Goal: Task Accomplishment & Management: Manage account settings

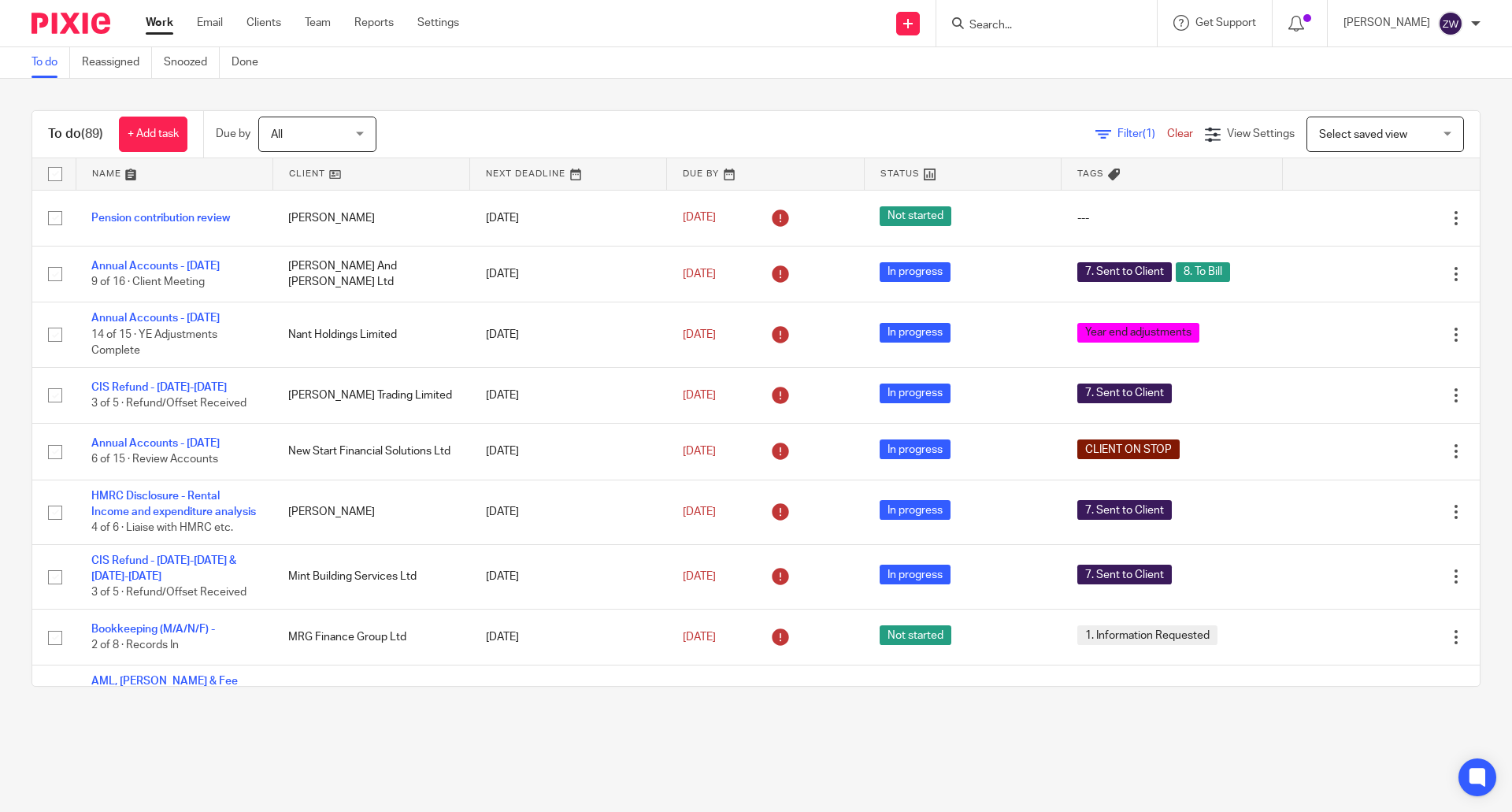
click at [1063, 30] on input "Search" at bounding box center [1039, 26] width 142 height 14
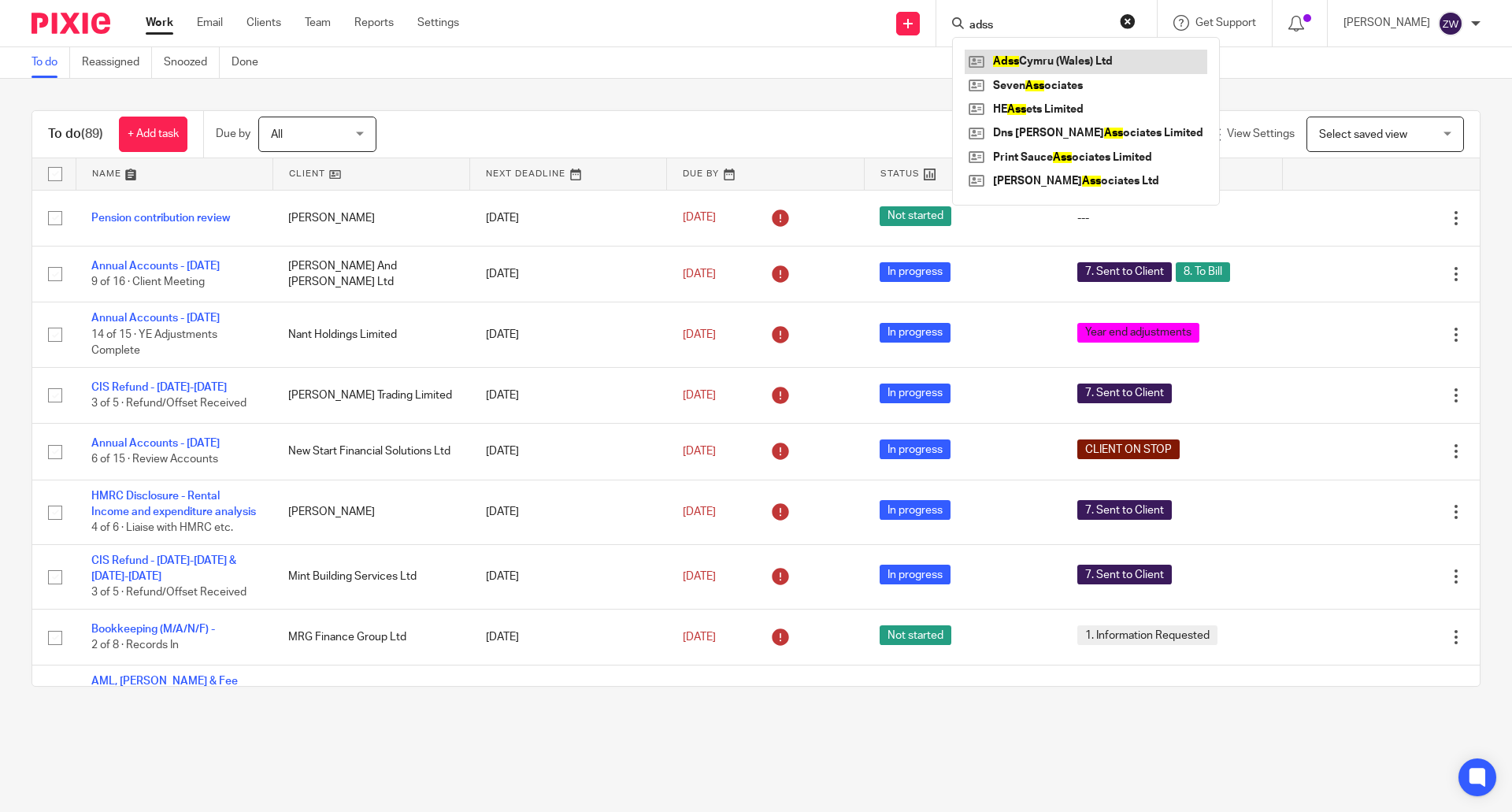
type input "adss"
click at [636, 90] on div "To do (89) + Add task Due by All All Today Tomorrow This week Next week This mo…" at bounding box center [756, 399] width 1512 height 640
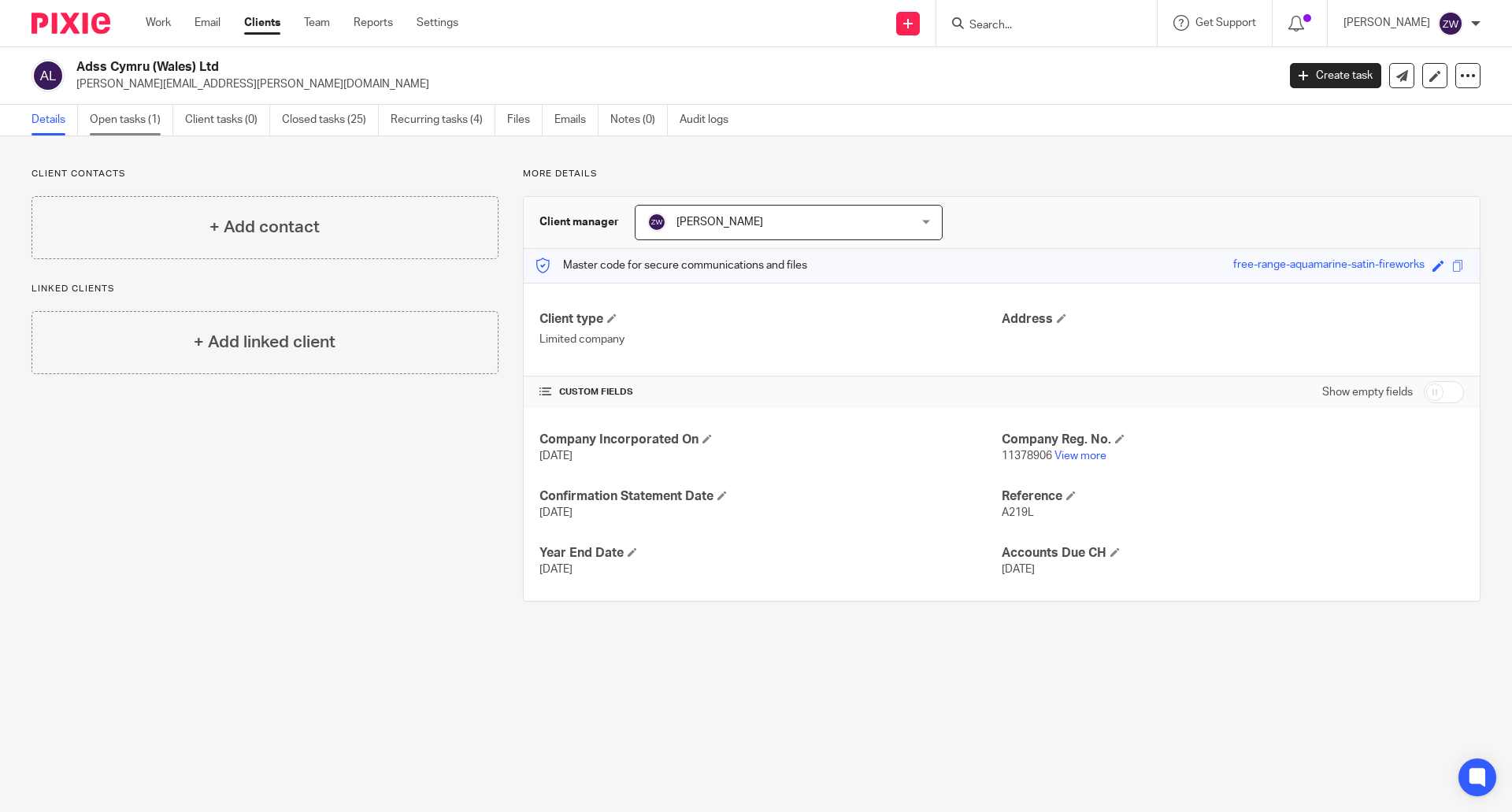
click at [157, 116] on link "Open tasks (1)" at bounding box center [131, 120] width 83 height 31
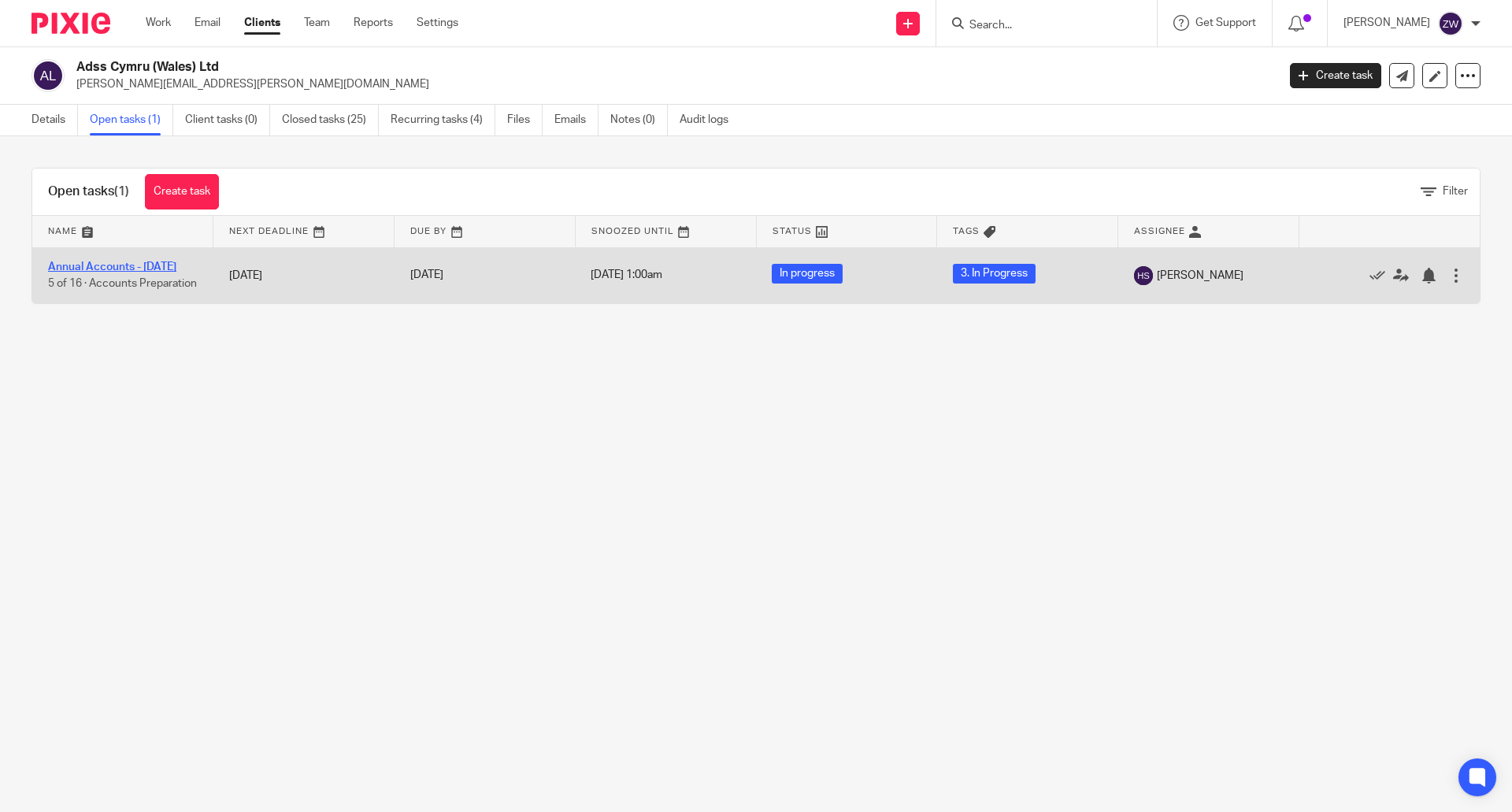
click at [148, 267] on link "Annual Accounts - [DATE]" at bounding box center [112, 266] width 129 height 11
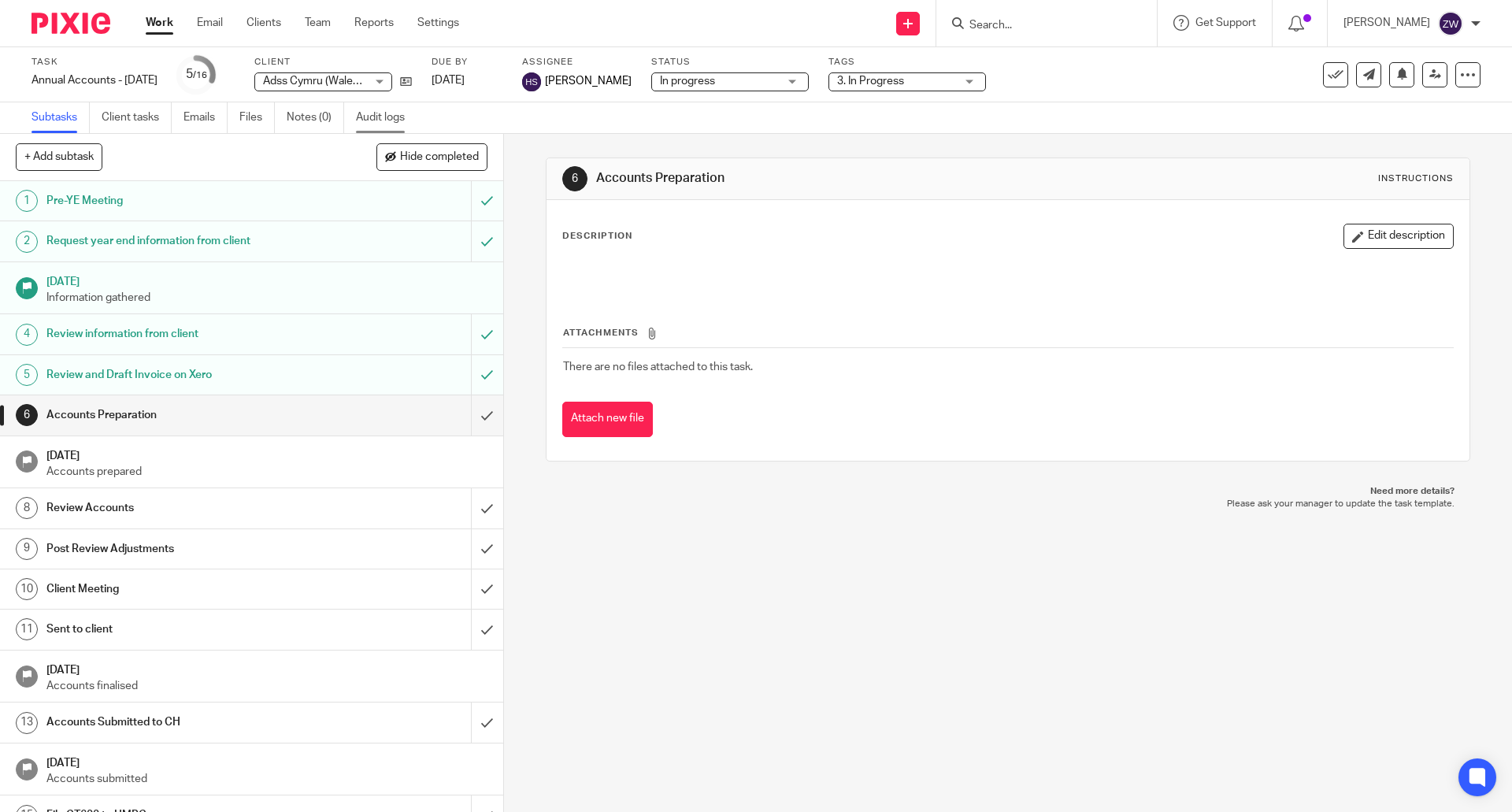
click at [385, 106] on link "Audit logs" at bounding box center [387, 117] width 61 height 31
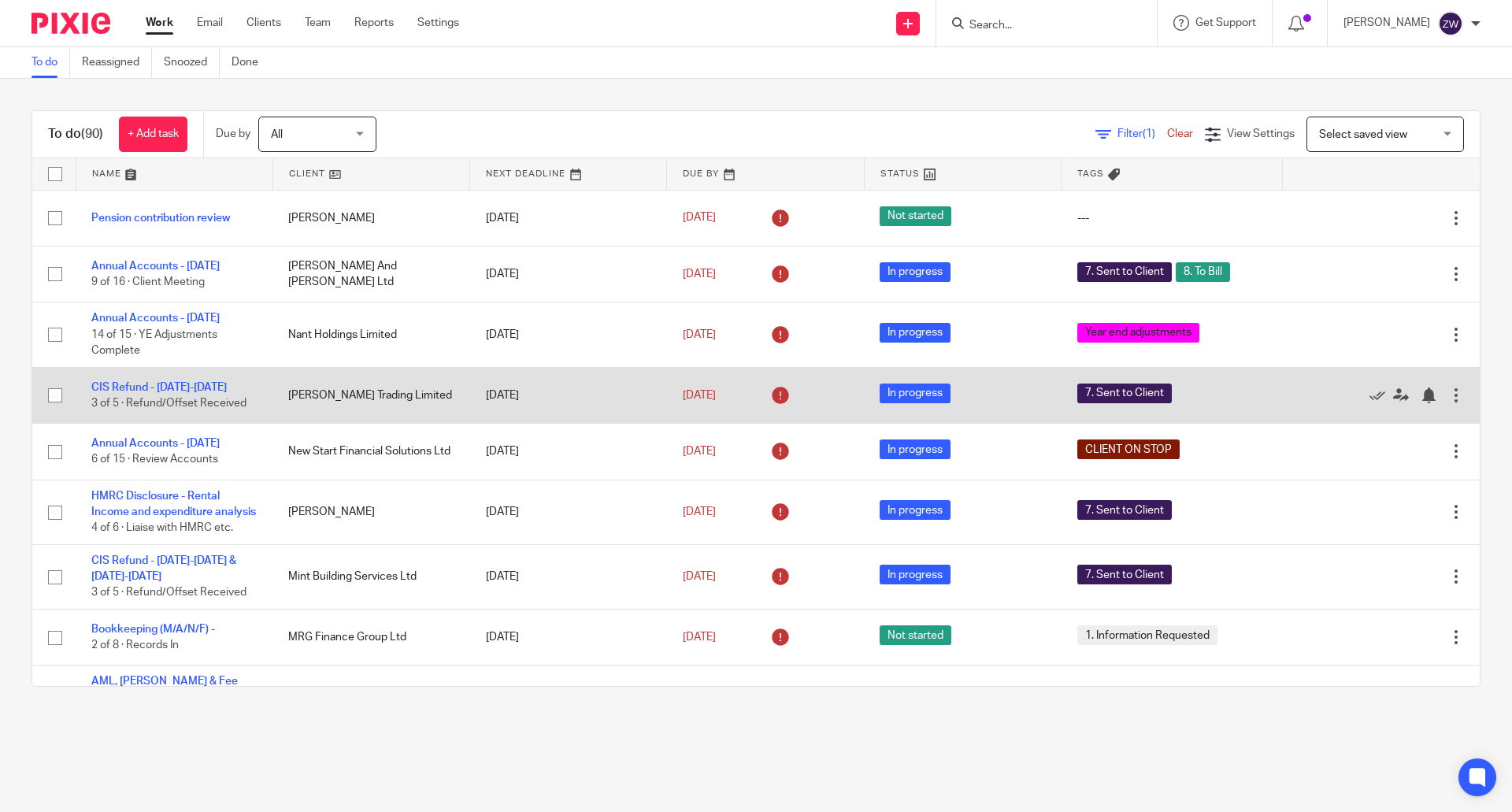
scroll to position [79, 0]
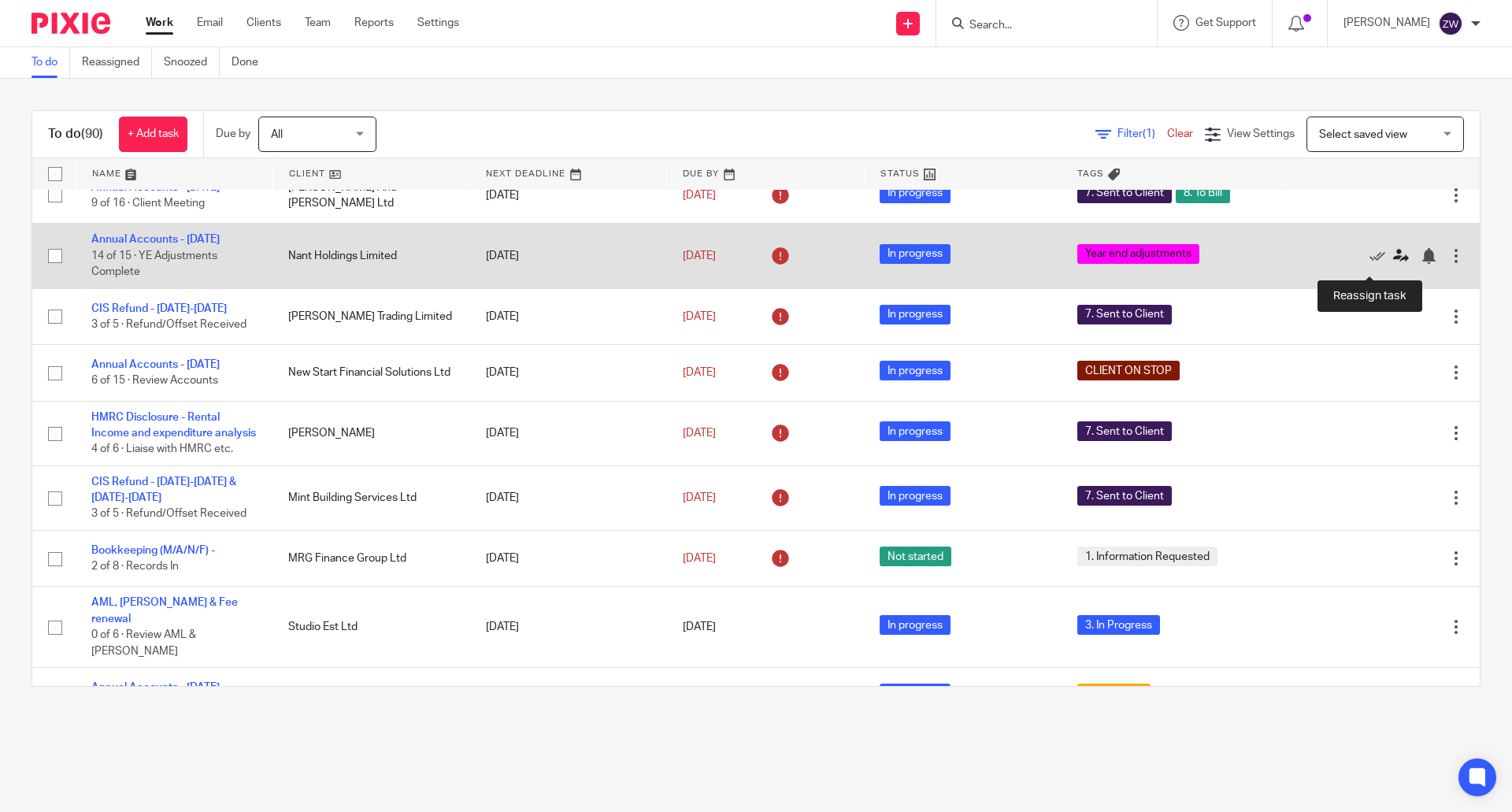
click at [1393, 264] on icon at bounding box center [1401, 256] width 16 height 16
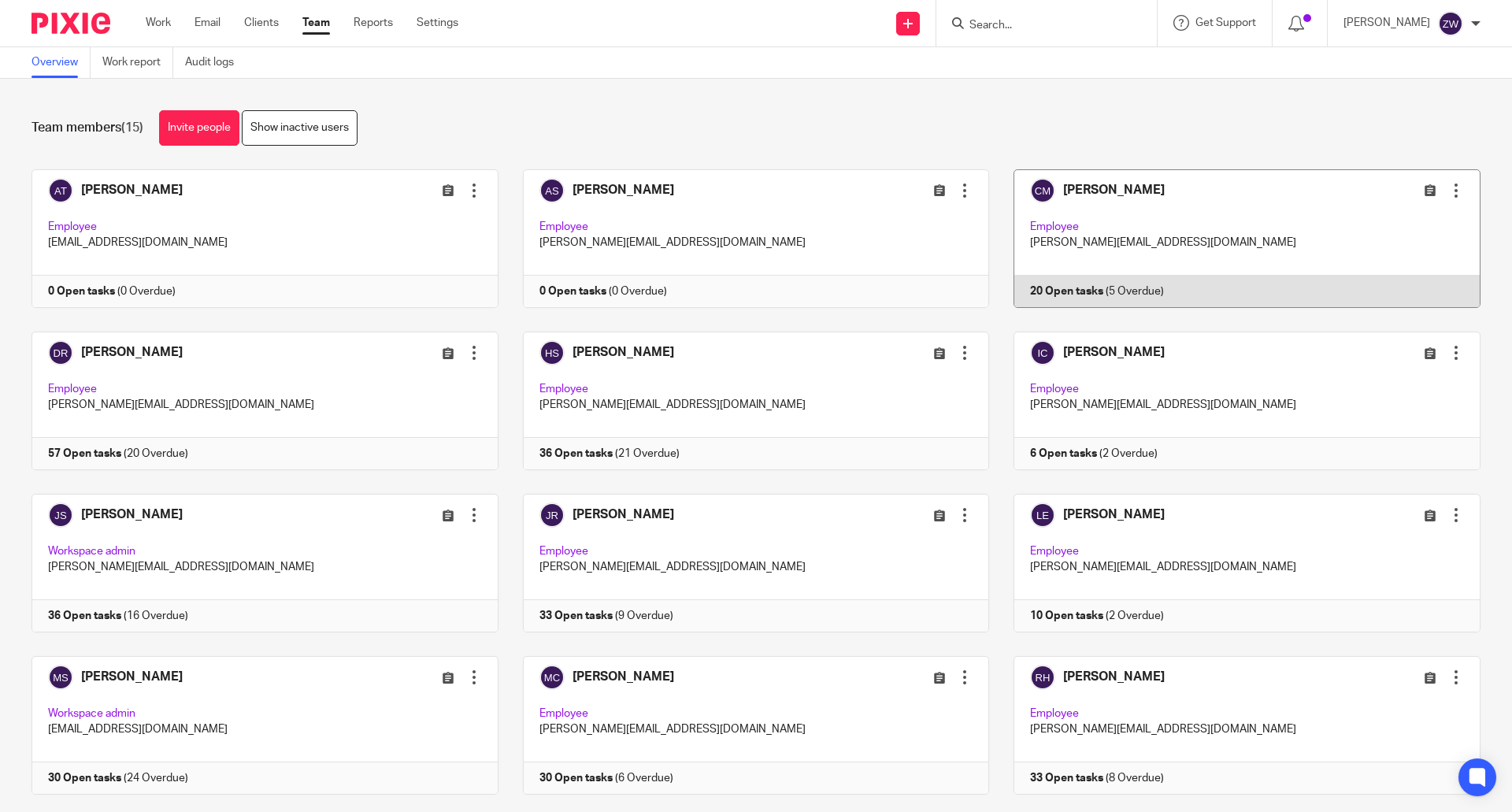
click at [1173, 221] on link at bounding box center [1235, 238] width 491 height 138
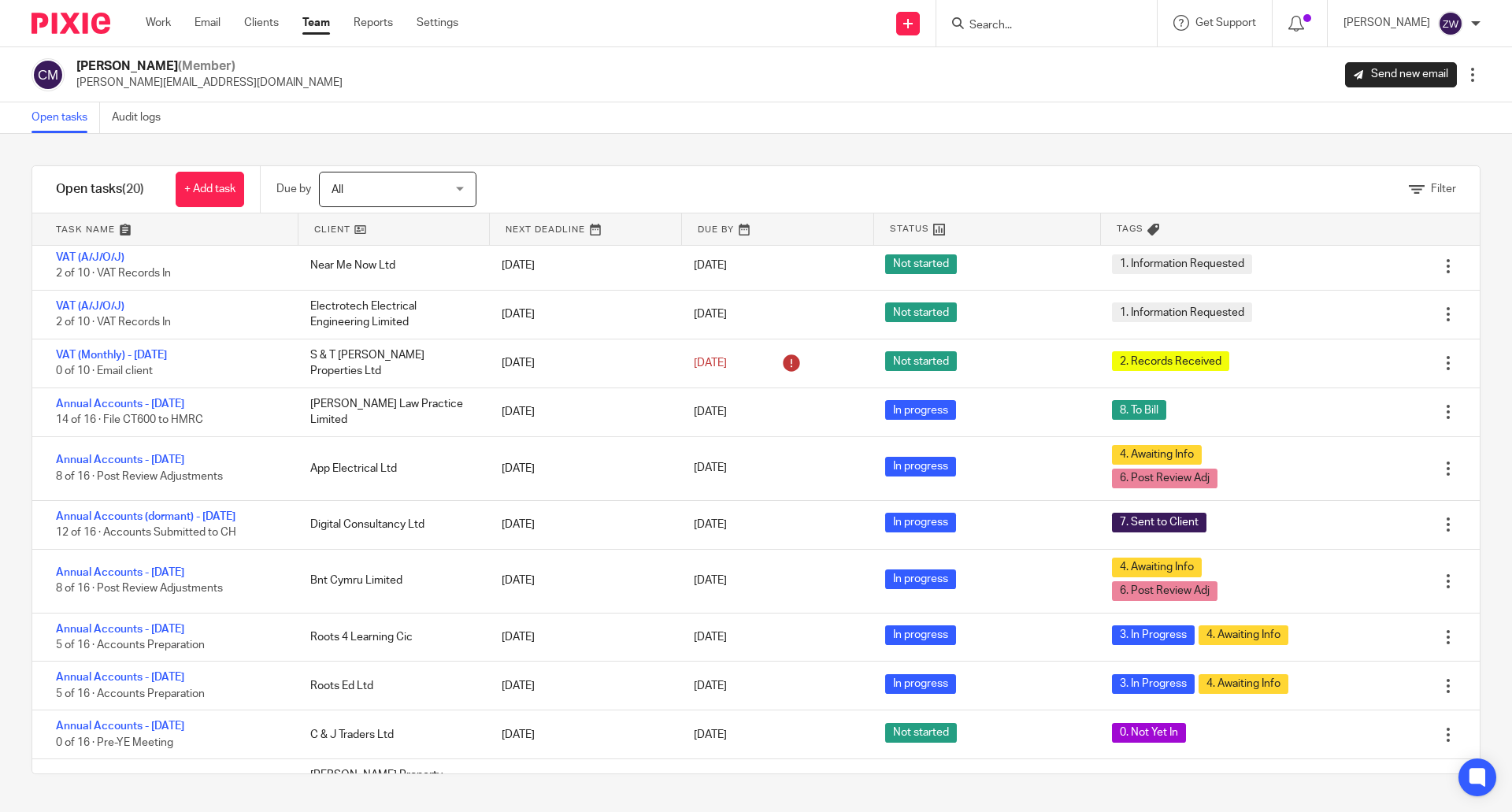
scroll to position [476, 0]
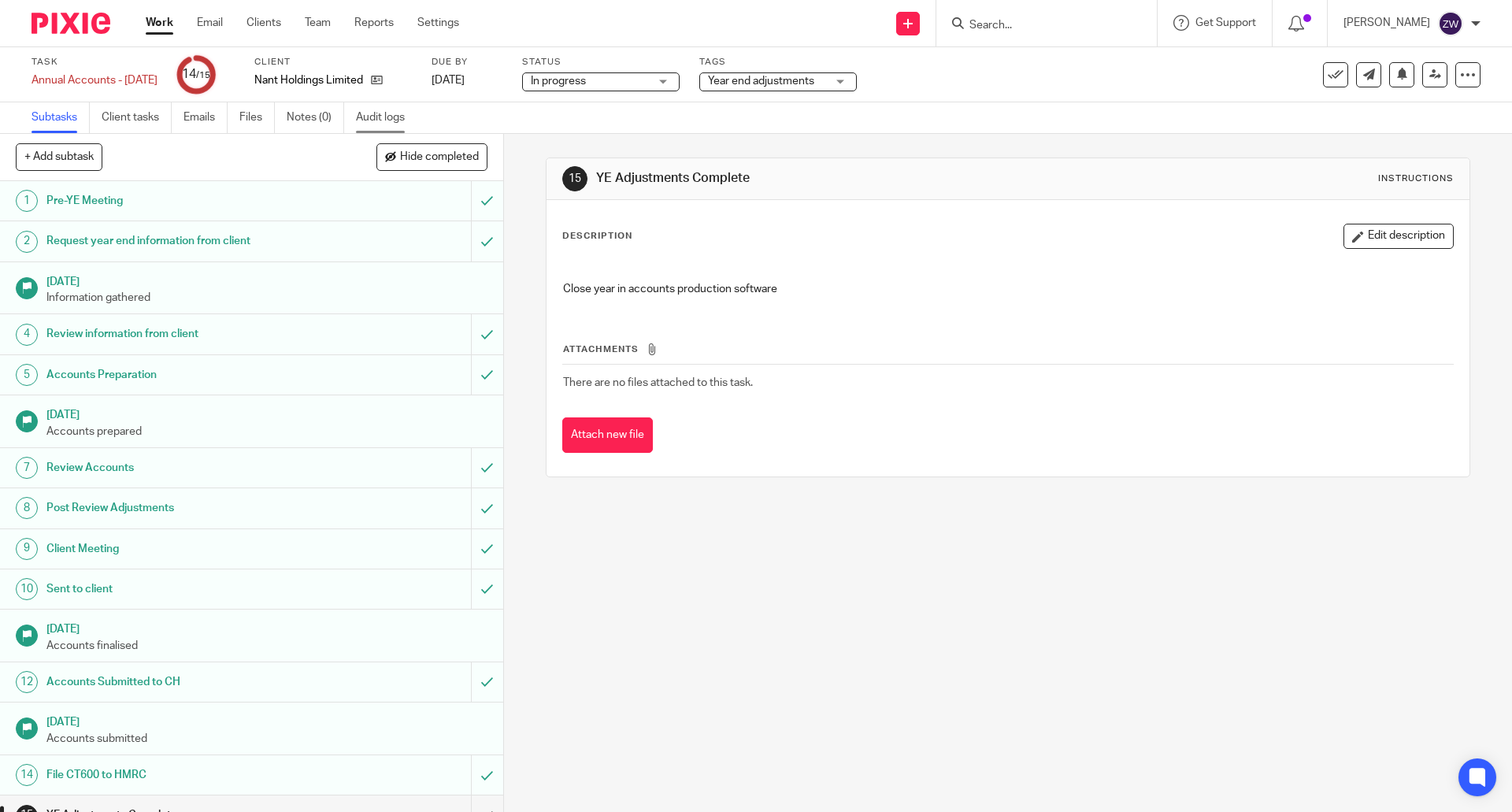
click at [364, 114] on link "Audit logs" at bounding box center [387, 117] width 61 height 31
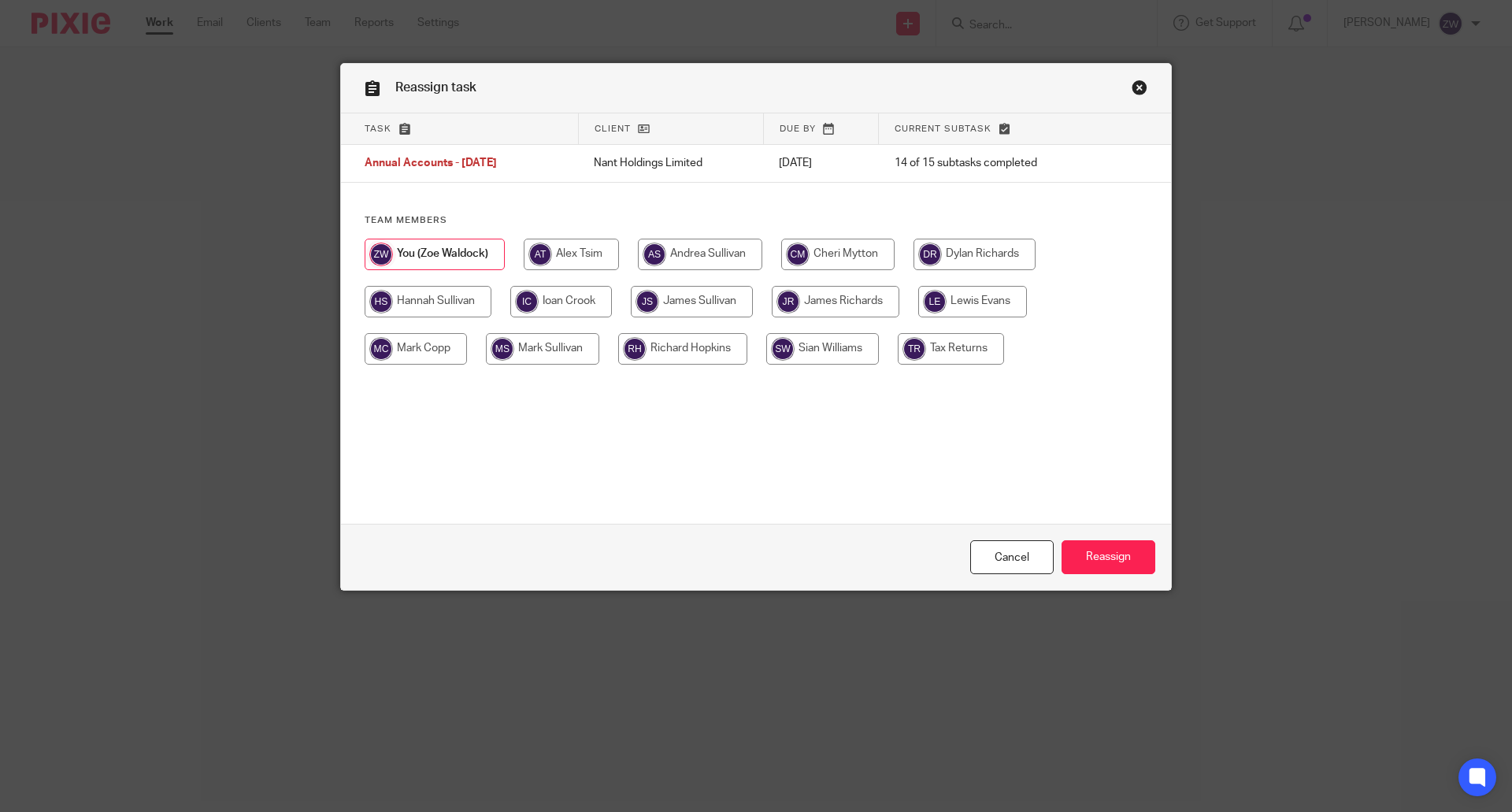
click at [854, 251] on input "radio" at bounding box center [838, 255] width 114 height 31
radio input "true"
click at [1123, 552] on input "Reassign" at bounding box center [1109, 556] width 94 height 34
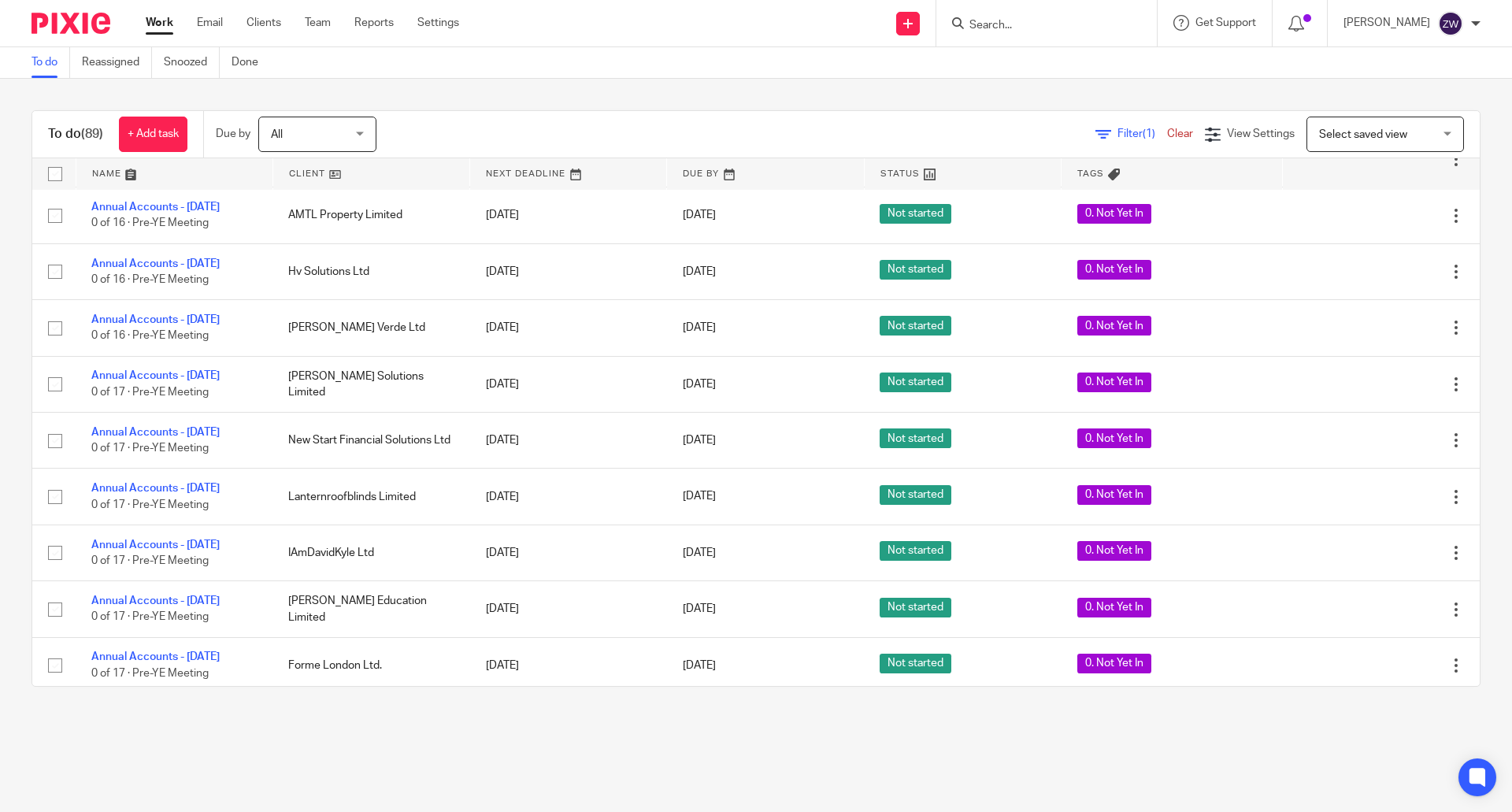
scroll to position [4293, 0]
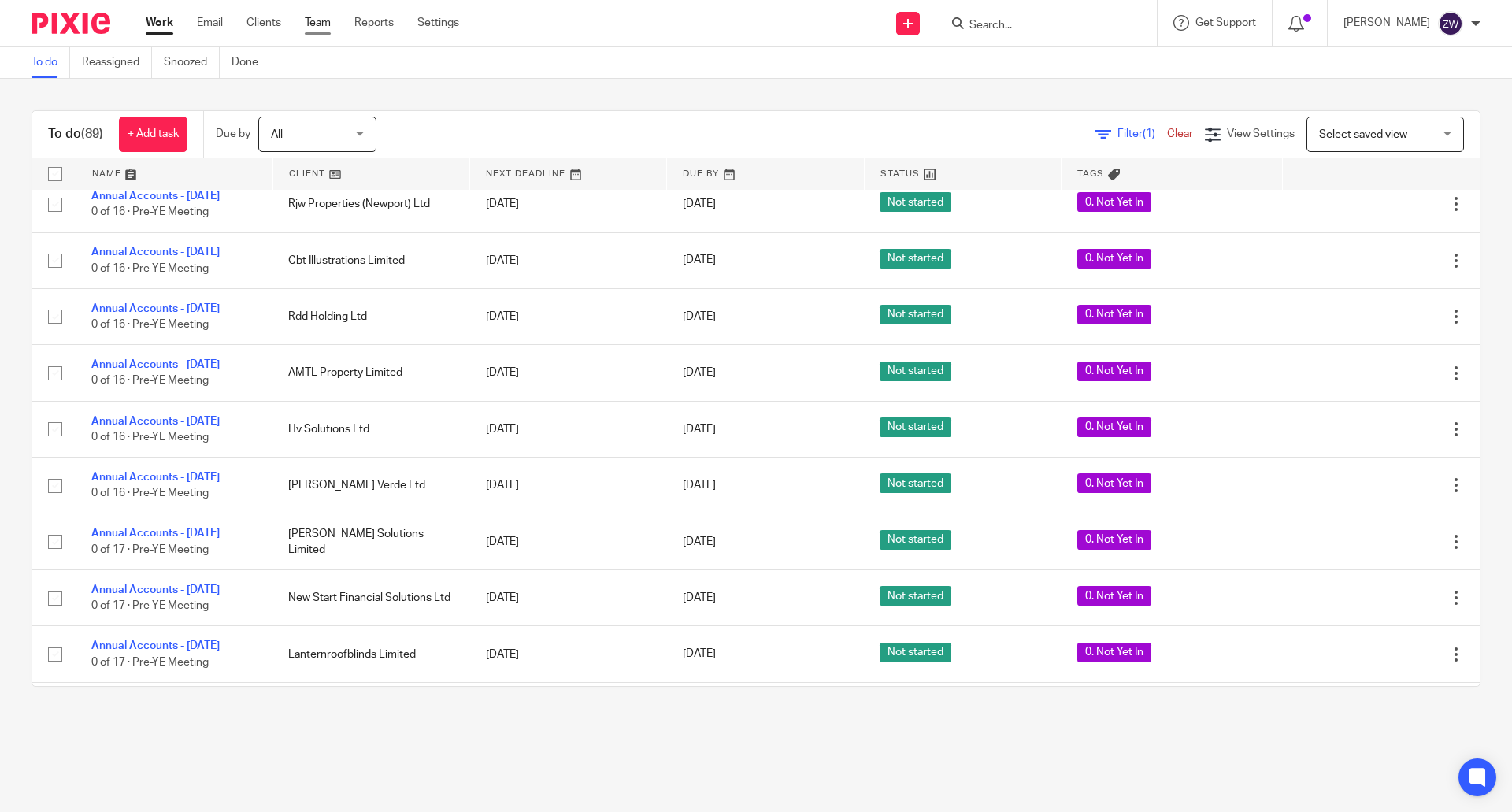
click at [321, 28] on link "Team" at bounding box center [318, 22] width 26 height 16
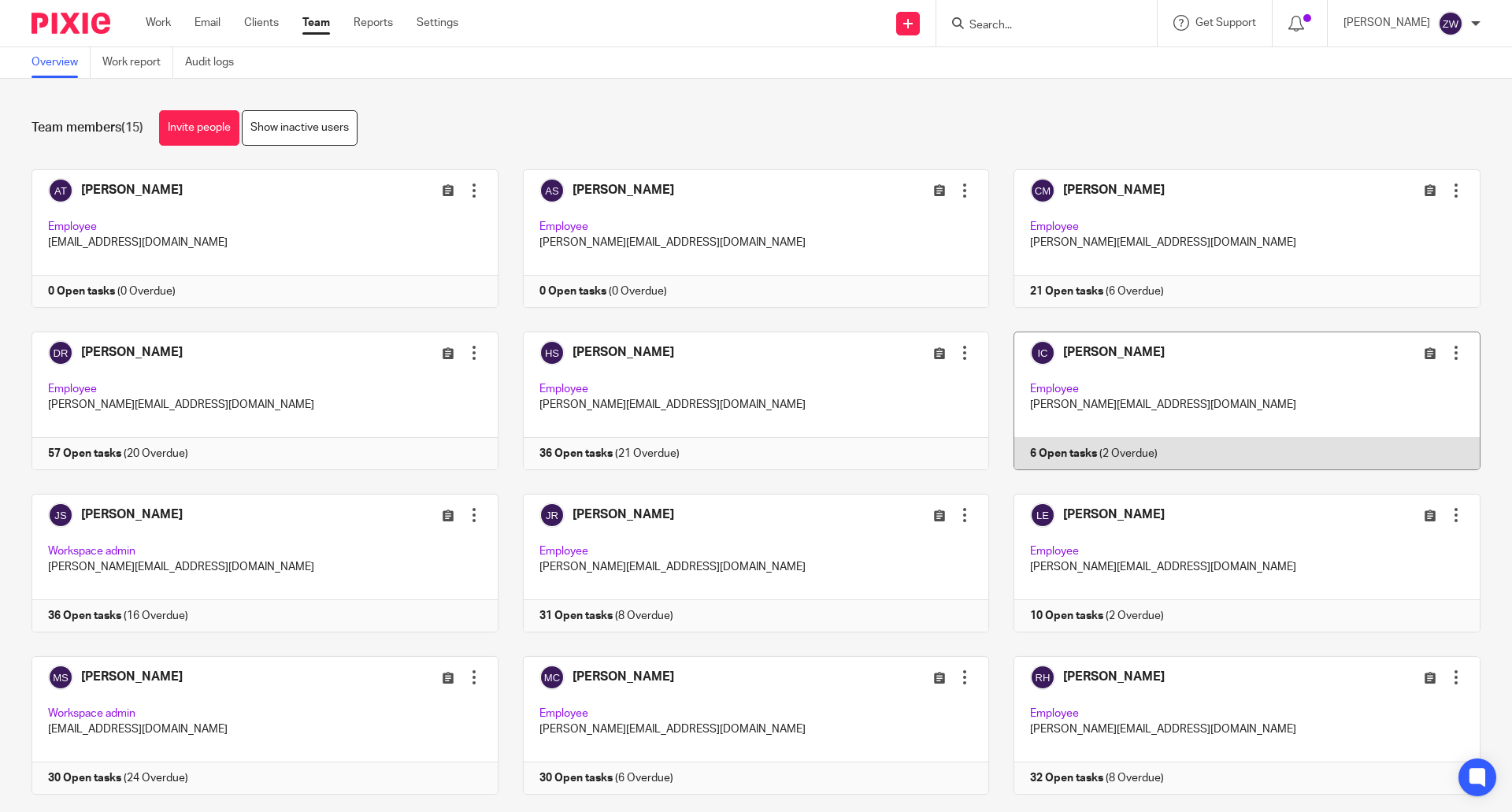
click at [1095, 360] on link at bounding box center [1235, 401] width 491 height 138
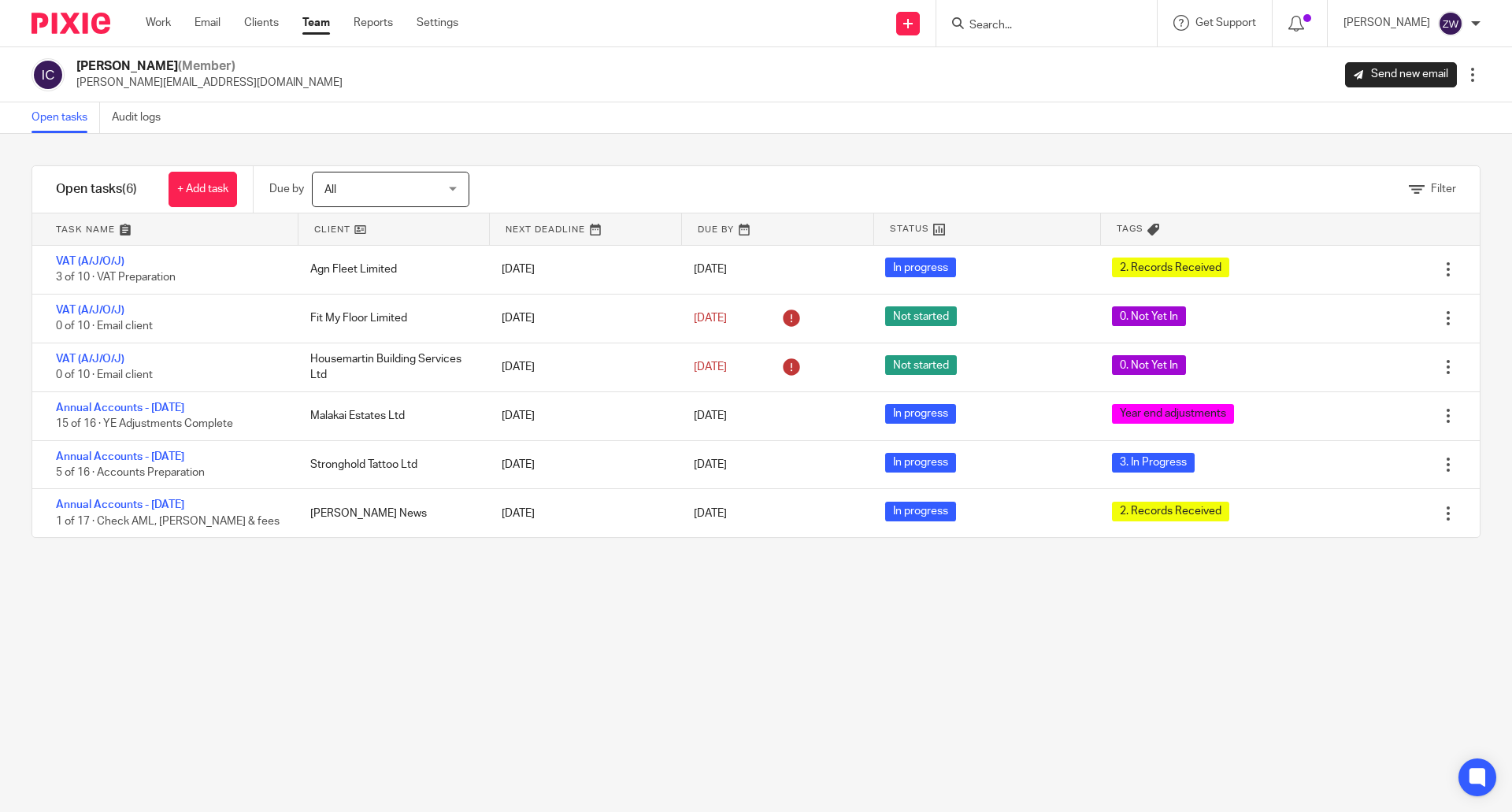
click at [66, 26] on img at bounding box center [71, 23] width 79 height 21
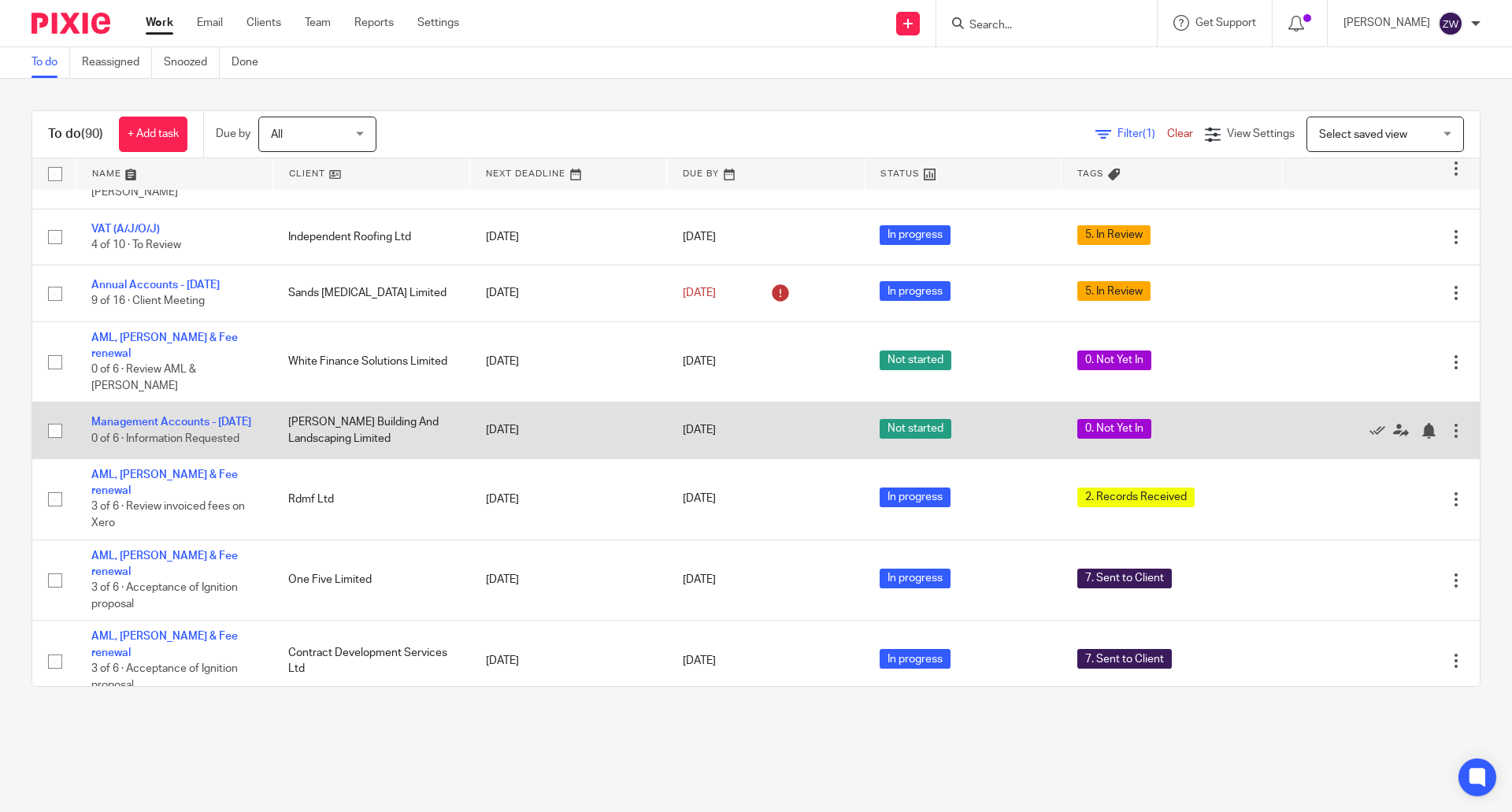
scroll to position [394, 0]
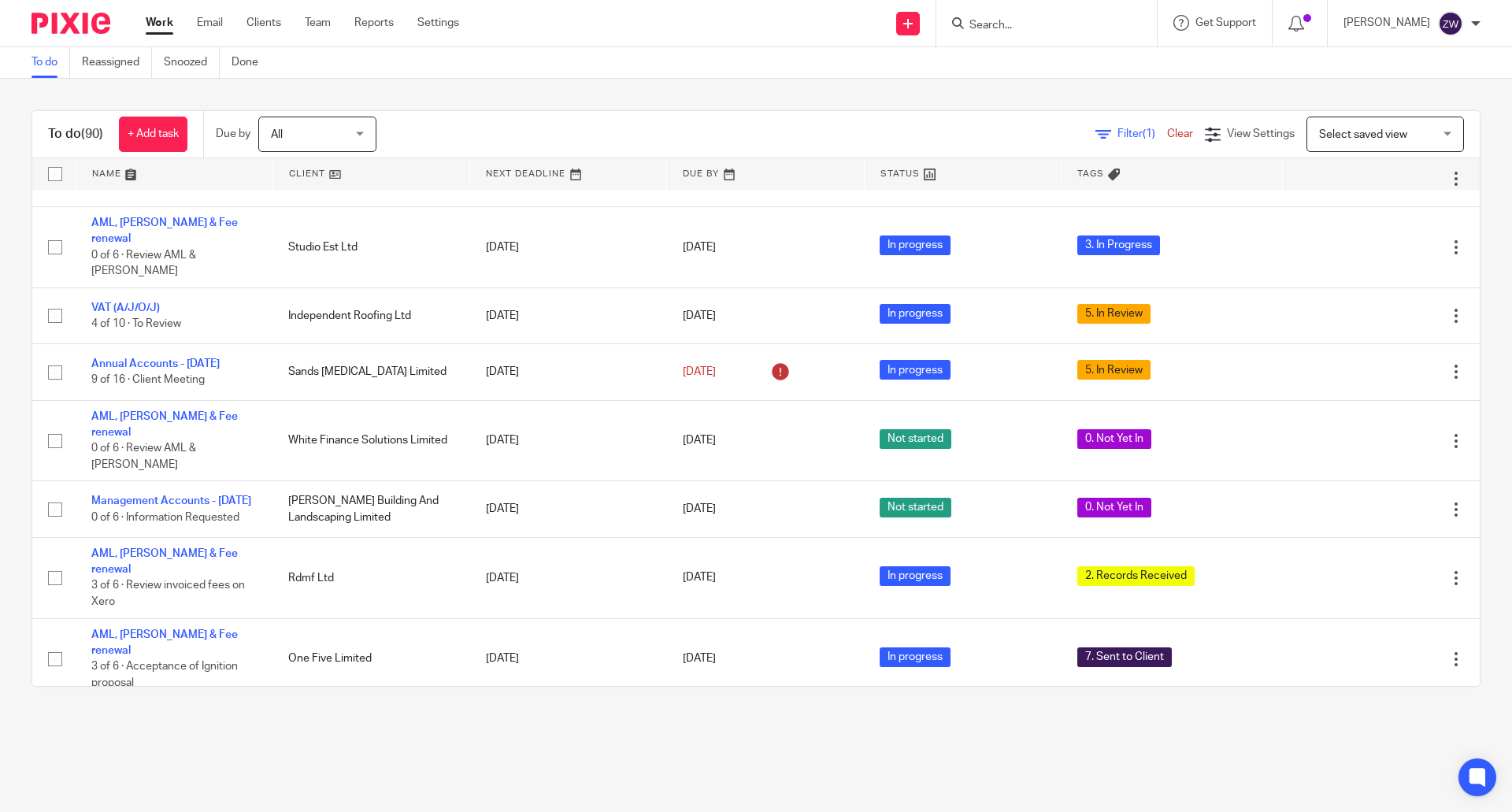
click at [536, 111] on div "To do (90) + Add task Due by All All [DATE] [DATE] This week Next week This mon…" at bounding box center [756, 134] width 1448 height 47
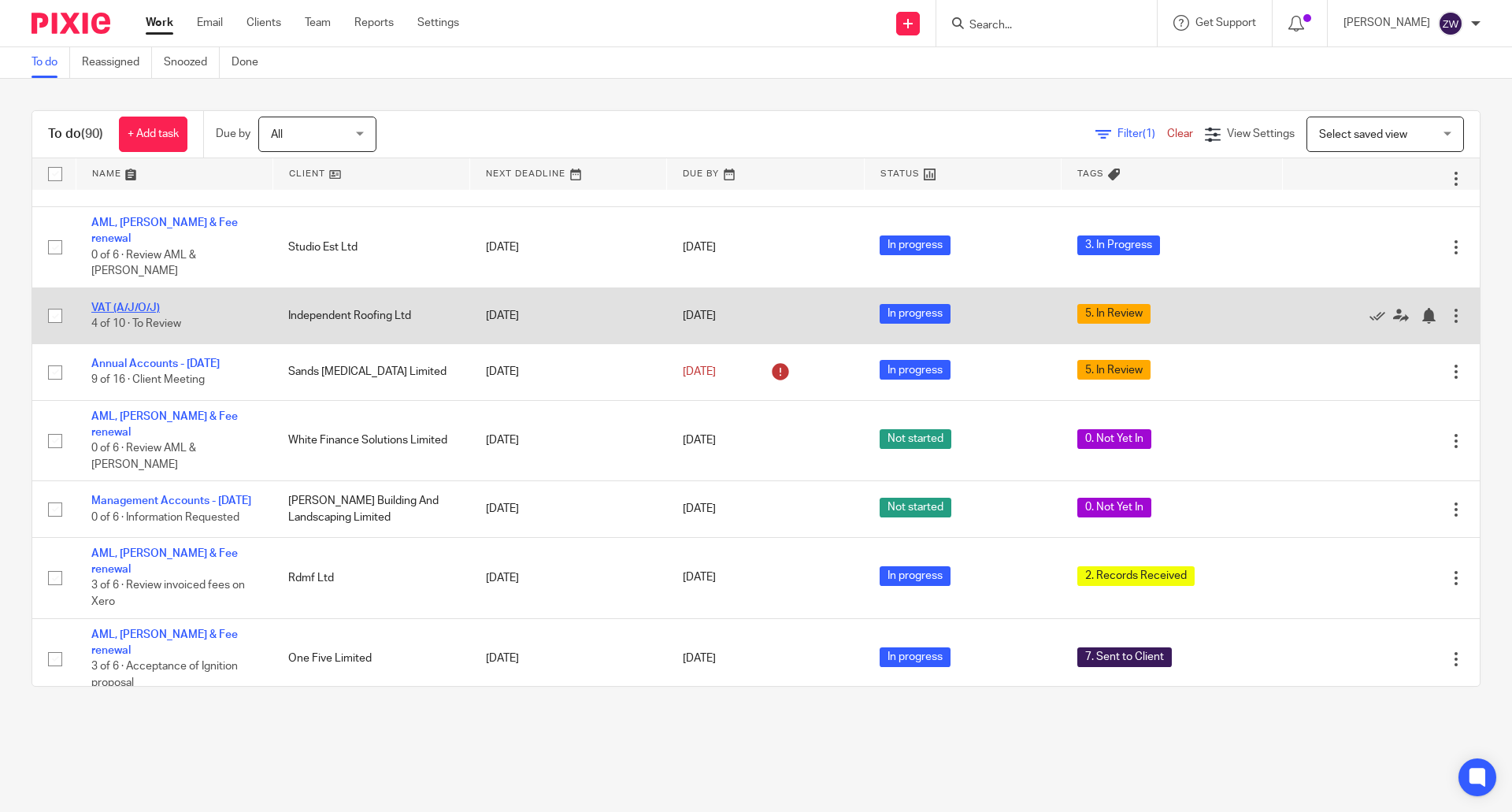
click at [135, 303] on link "VAT (A/J/O/J)" at bounding box center [125, 307] width 68 height 11
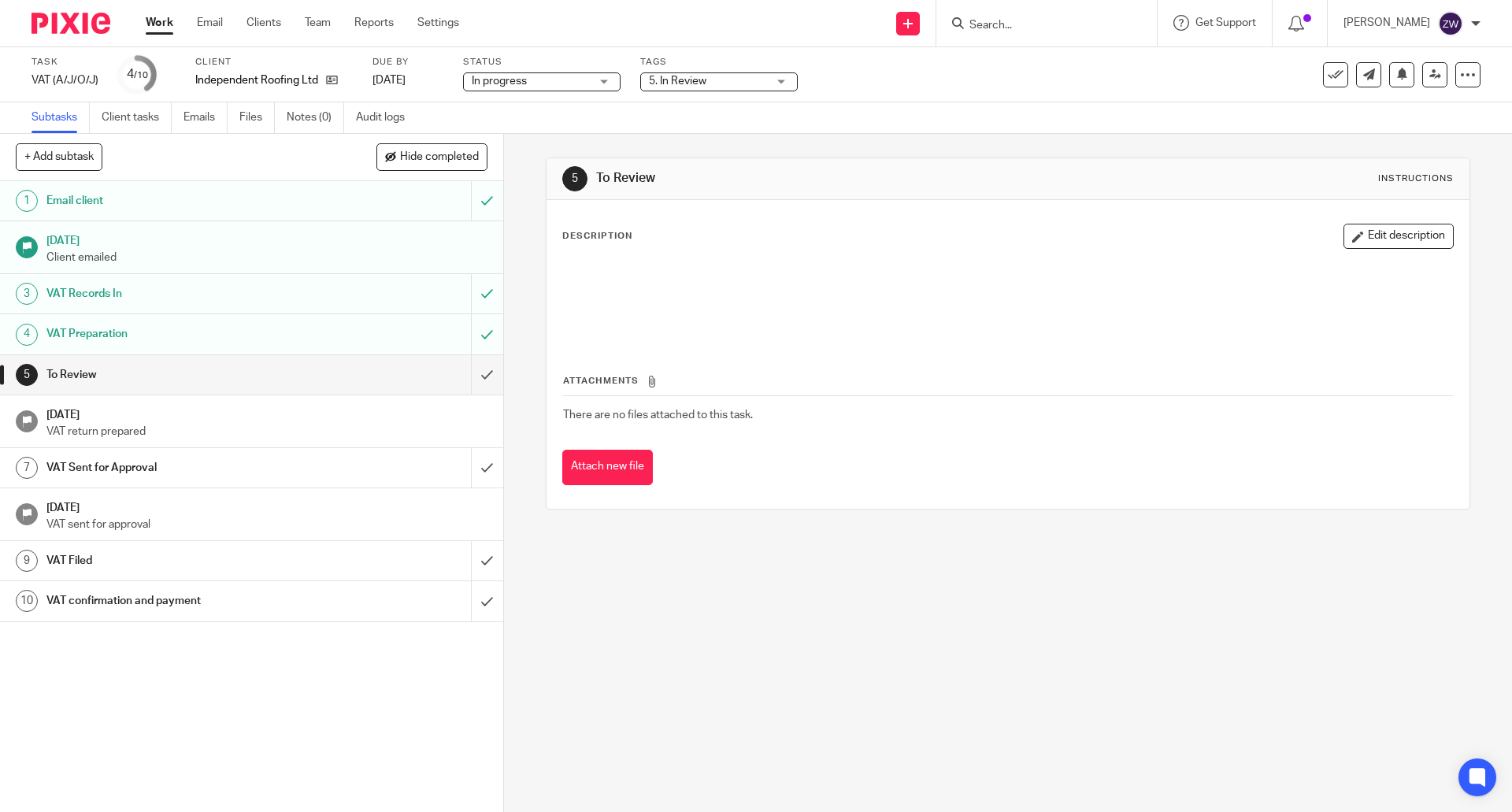
click at [770, 79] on div "5. In Review" at bounding box center [719, 82] width 157 height 19
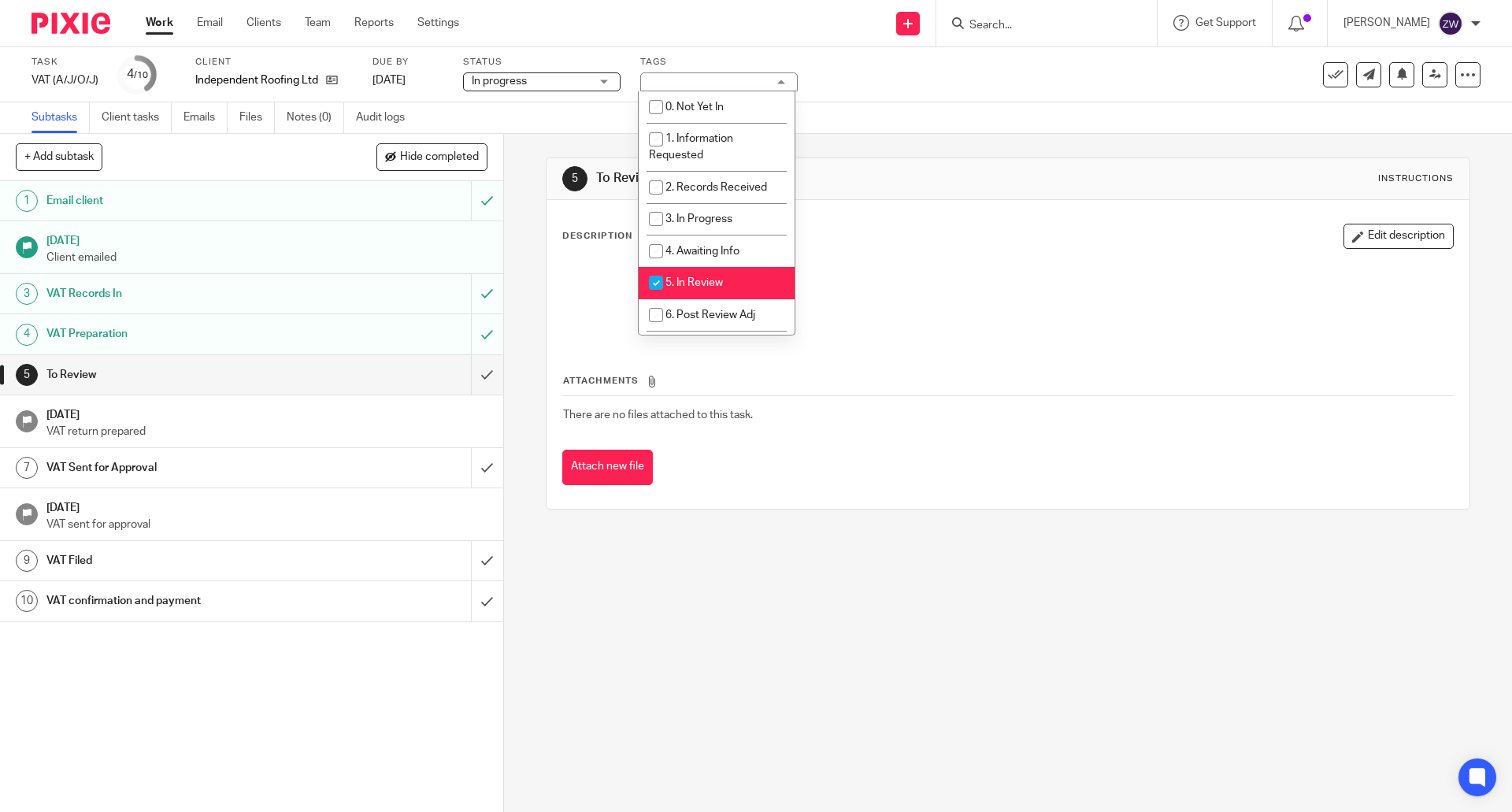
click at [711, 278] on span "5. In Review" at bounding box center [694, 282] width 58 height 11
checkbox input "false"
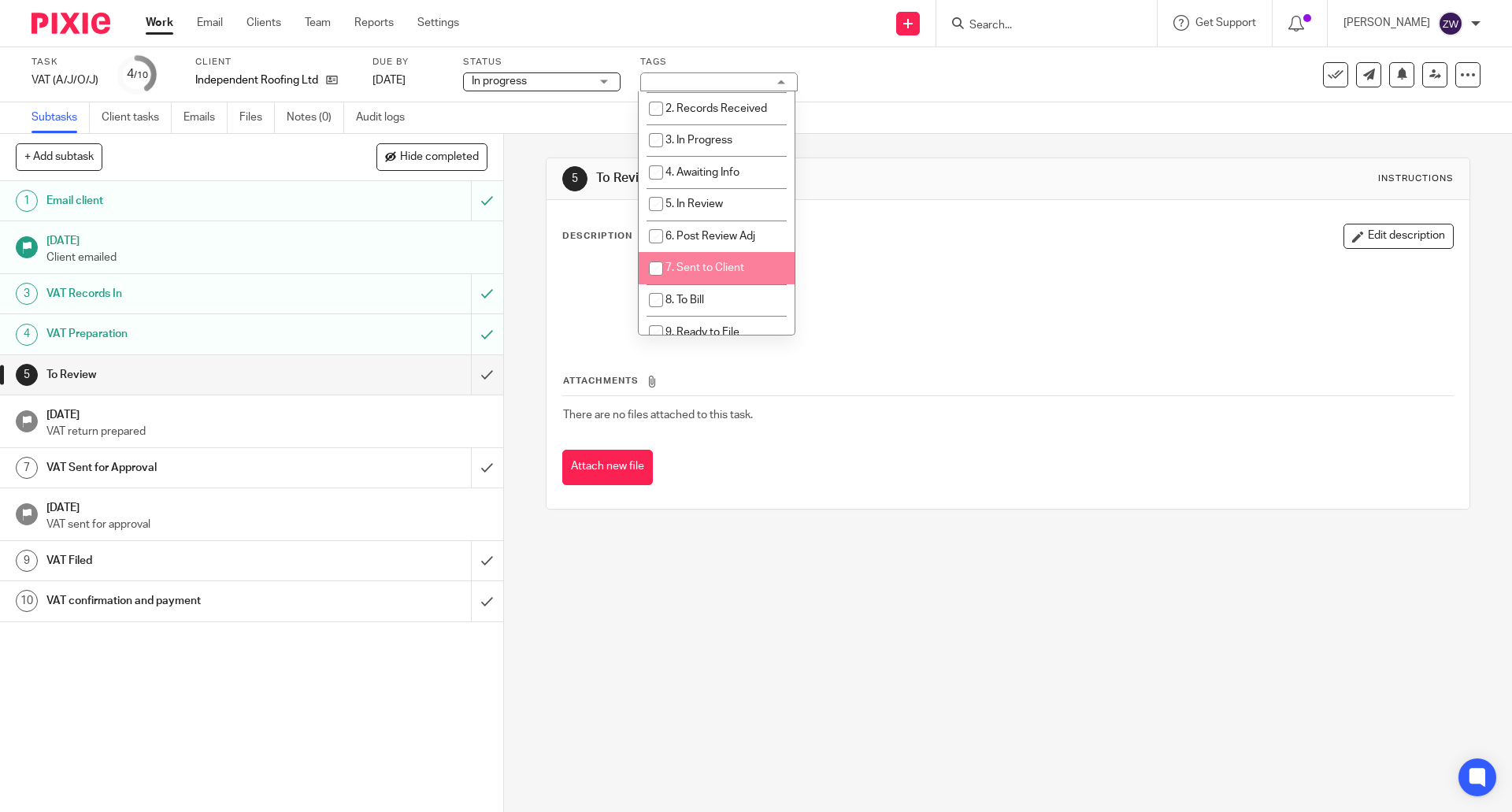
click at [714, 269] on span "7. Sent to Client" at bounding box center [705, 267] width 79 height 11
checkbox input "true"
click at [711, 290] on li "8. To Bill" at bounding box center [716, 300] width 156 height 32
checkbox input "true"
click at [722, 564] on div "5 To Review Instructions Description Edit description Attachments There are no …" at bounding box center [1007, 472] width 1008 height 678
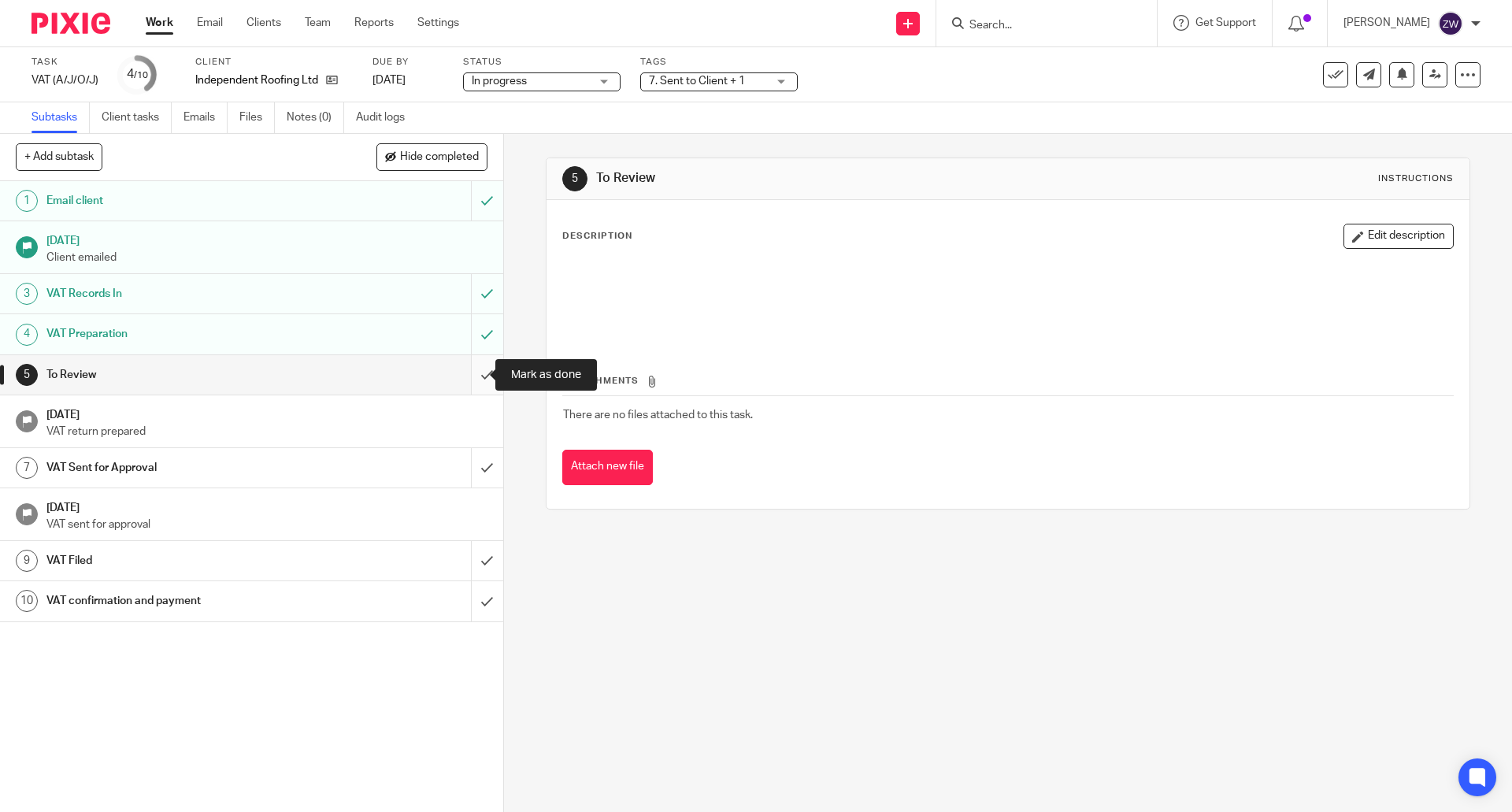
click at [463, 375] on input "submit" at bounding box center [251, 375] width 504 height 40
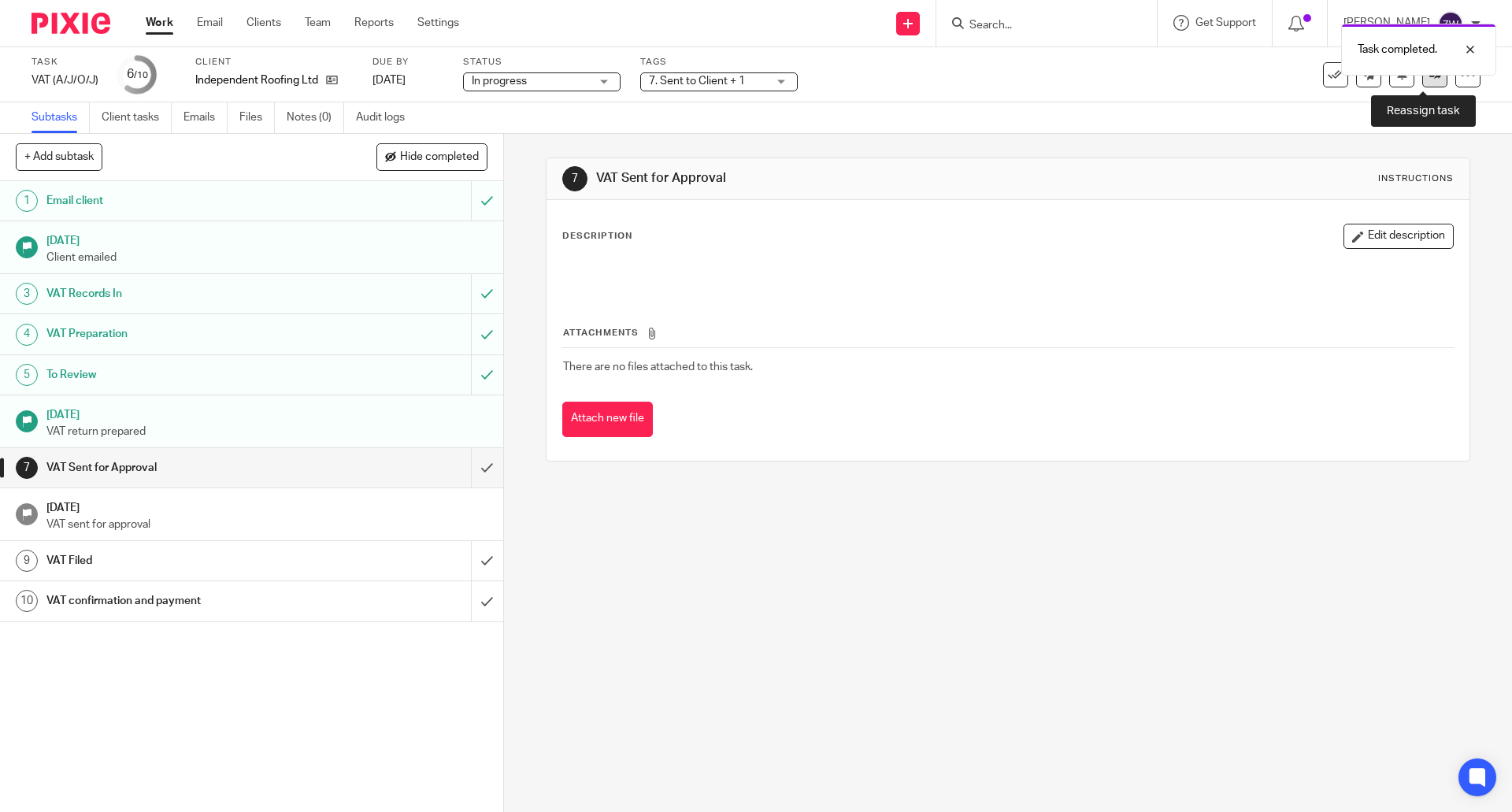
click at [1430, 79] on icon at bounding box center [1435, 74] width 12 height 12
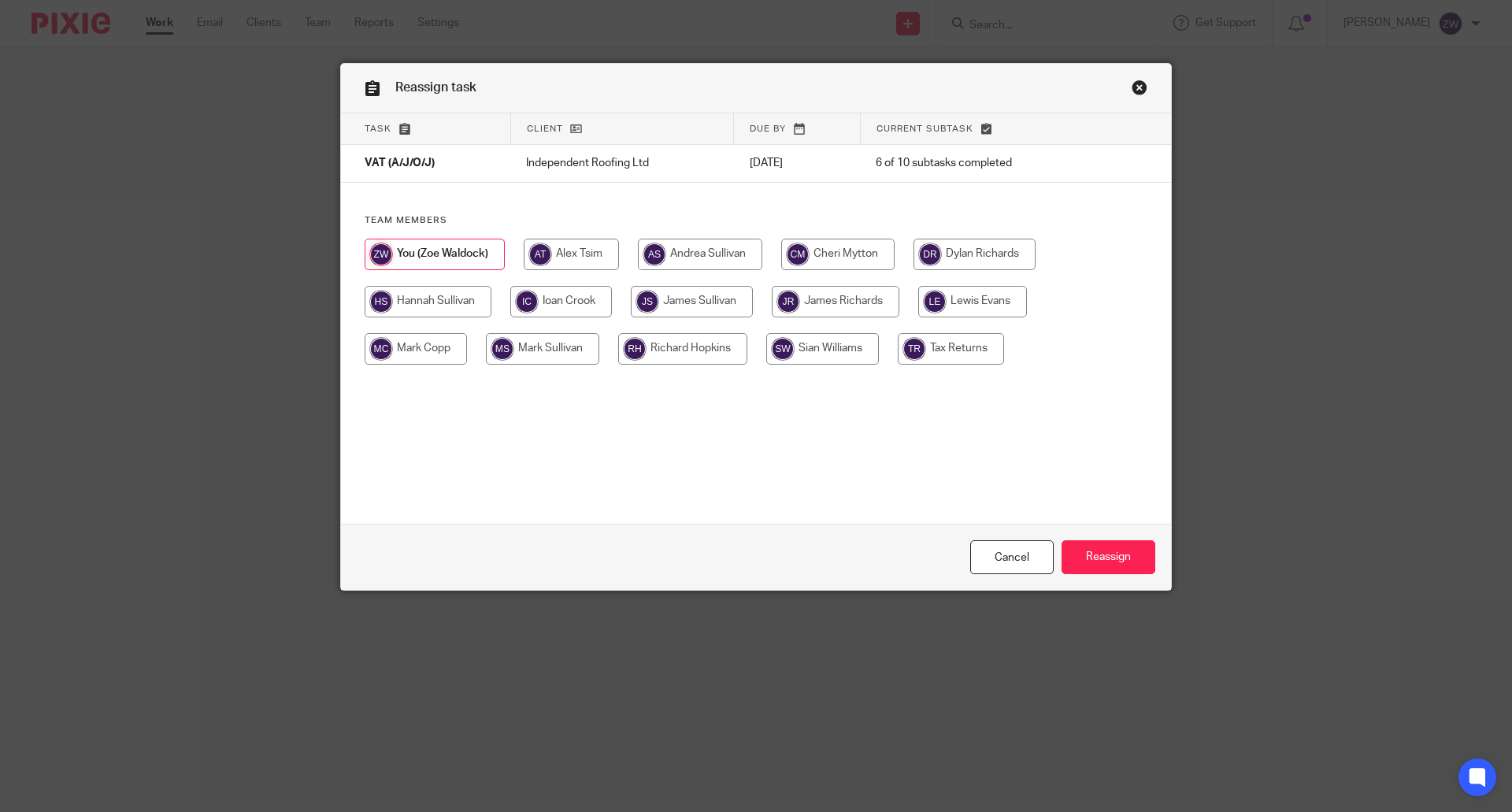
click at [709, 362] on input "radio" at bounding box center [683, 349] width 129 height 31
radio input "true"
click at [1106, 560] on input "Reassign" at bounding box center [1109, 556] width 94 height 34
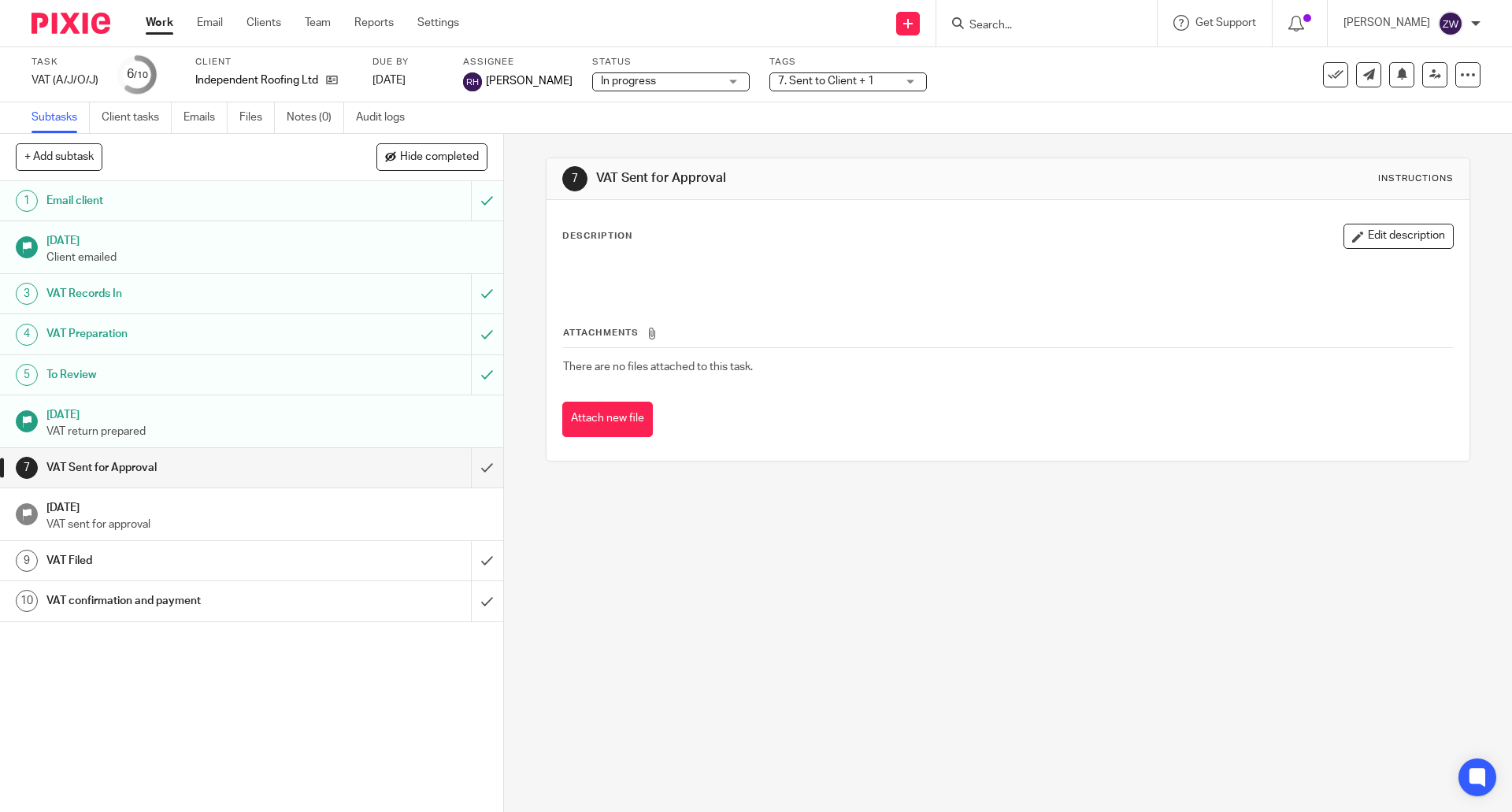
click at [93, 19] on img at bounding box center [71, 23] width 79 height 21
